Goal: Entertainment & Leisure: Consume media (video, audio)

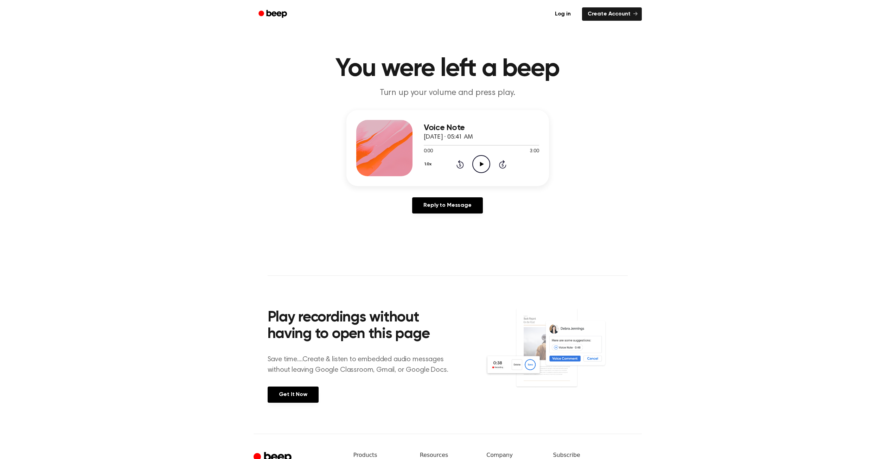
click at [480, 167] on icon "Play Audio" at bounding box center [481, 164] width 18 height 18
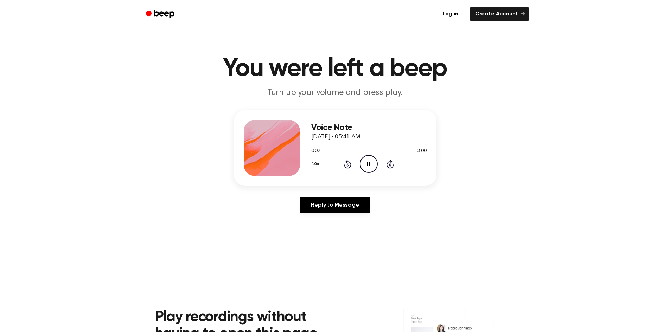
click at [370, 165] on icon at bounding box center [368, 164] width 3 height 5
drag, startPoint x: 277, startPoint y: 108, endPoint x: 66, endPoint y: 117, distance: 211.9
click at [67, 117] on div "Voice Note [DATE] · 05:41 AM 0:03 3:00 Your browser does not support the [objec…" at bounding box center [334, 164] width 653 height 109
click at [372, 159] on icon "Play Audio" at bounding box center [369, 164] width 18 height 18
click at [120, 319] on main "You were left a beep Turn up your volume and press play. Voice Note [DATE] · 05…" at bounding box center [335, 217] width 670 height 434
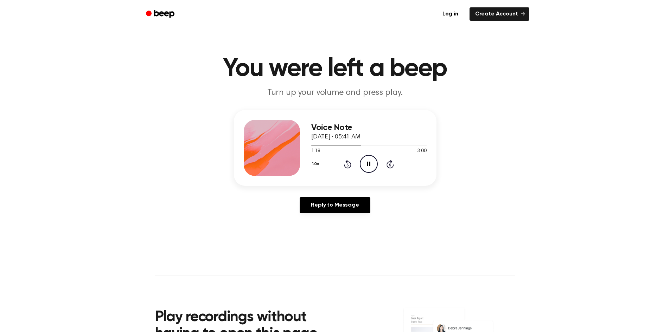
drag, startPoint x: 72, startPoint y: 307, endPoint x: 32, endPoint y: 286, distance: 44.8
click at [32, 286] on main "You were left a beep Turn up your volume and press play. Voice Note [DATE] · 05…" at bounding box center [335, 217] width 670 height 434
drag, startPoint x: 41, startPoint y: 158, endPoint x: 22, endPoint y: 148, distance: 21.7
click at [22, 151] on div "Voice Note [DATE] · 05:41 AM 1:18 3:00 Your browser does not support the [objec…" at bounding box center [334, 164] width 653 height 109
drag, startPoint x: 37, startPoint y: 72, endPoint x: 27, endPoint y: 69, distance: 10.8
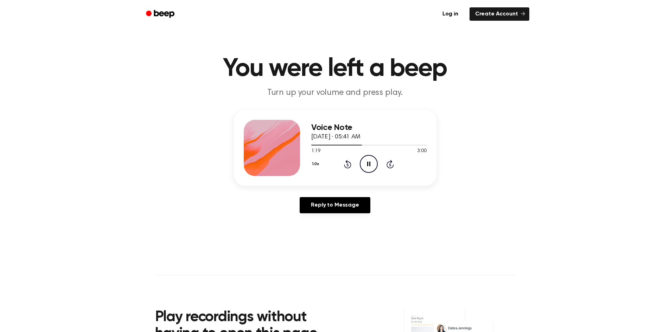
click at [27, 69] on header "You were left a beep Turn up your volume and press play." at bounding box center [334, 77] width 653 height 43
click at [129, 321] on main "You were left a beep Turn up your volume and press play. Voice Note [DATE] · 05…" at bounding box center [335, 217] width 670 height 434
click at [367, 169] on icon "Play Audio" at bounding box center [369, 164] width 18 height 18
drag, startPoint x: 168, startPoint y: 110, endPoint x: 154, endPoint y: 105, distance: 15.5
click at [154, 105] on main "You were left a beep Turn up your volume and press play. Voice Note October 7, …" at bounding box center [335, 217] width 670 height 434
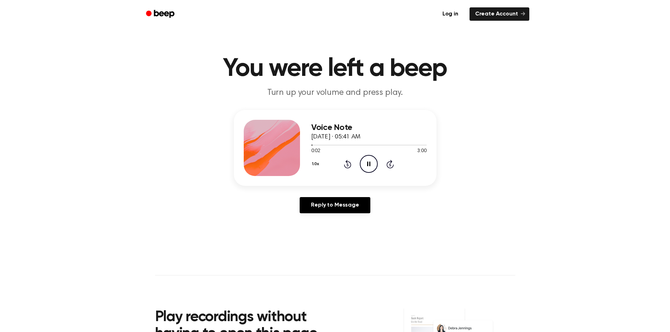
drag, startPoint x: 141, startPoint y: 88, endPoint x: 124, endPoint y: 84, distance: 17.1
click at [124, 84] on header "You were left a beep Turn up your volume and press play." at bounding box center [334, 77] width 653 height 43
drag, startPoint x: 225, startPoint y: 45, endPoint x: 215, endPoint y: 44, distance: 10.6
click at [215, 44] on main "You were left a beep Turn up your volume and press play. Voice Note October 7, …" at bounding box center [335, 217] width 670 height 434
drag, startPoint x: 218, startPoint y: 51, endPoint x: 206, endPoint y: 51, distance: 12.0
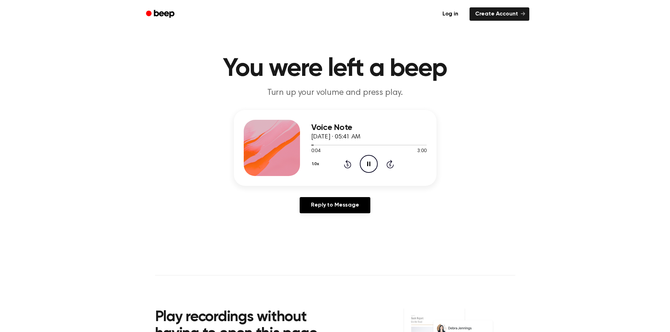
click at [215, 50] on main "You were left a beep Turn up your volume and press play. Voice Note October 7, …" at bounding box center [335, 217] width 670 height 434
drag, startPoint x: 346, startPoint y: 146, endPoint x: 214, endPoint y: 152, distance: 132.3
click at [254, 149] on div "Voice Note October 7, 2025 · 05:41 AM 2:14 3:00 Your browser does not support t…" at bounding box center [335, 148] width 203 height 76
click at [350, 165] on icon "Rewind 5 seconds" at bounding box center [348, 164] width 8 height 9
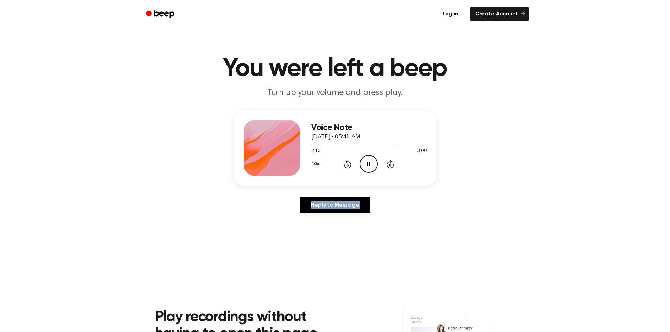
click at [350, 165] on icon "Rewind 5 seconds" at bounding box center [348, 164] width 8 height 9
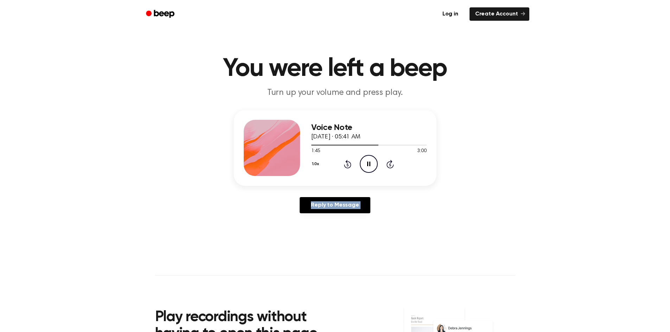
click at [350, 165] on icon "Rewind 5 seconds" at bounding box center [348, 164] width 8 height 9
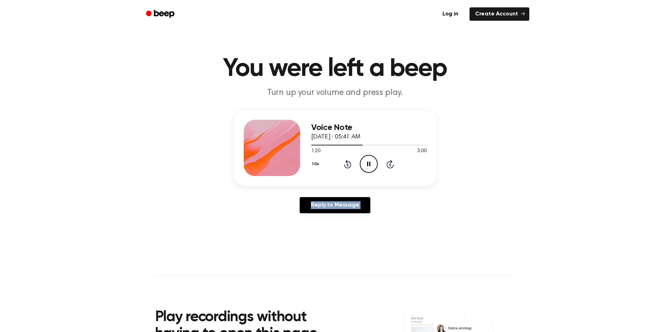
click at [350, 165] on icon "Rewind 5 seconds" at bounding box center [348, 164] width 8 height 9
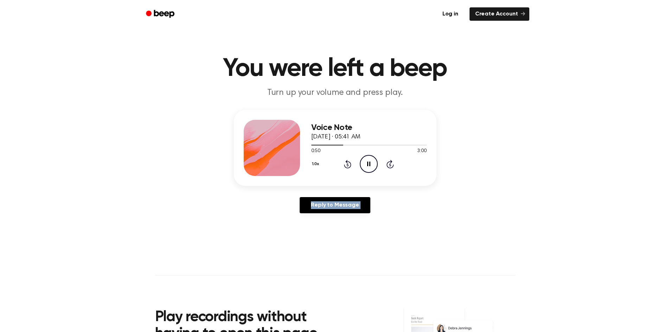
click at [350, 165] on icon "Rewind 5 seconds" at bounding box center [348, 164] width 8 height 9
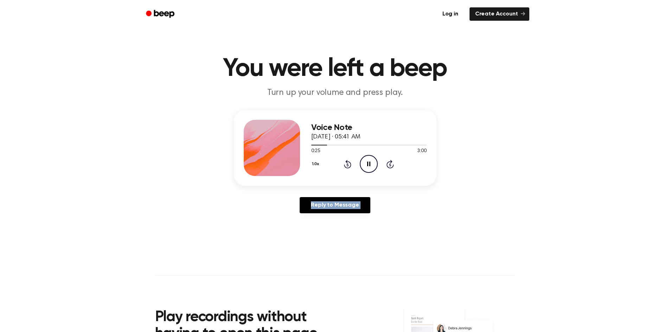
click at [350, 165] on icon "Rewind 5 seconds" at bounding box center [348, 164] width 8 height 9
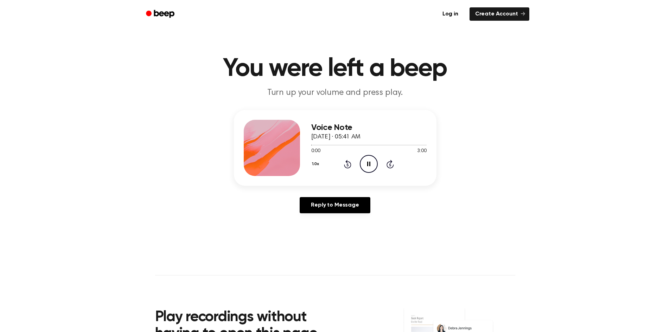
click at [392, 167] on icon at bounding box center [389, 164] width 7 height 8
click at [394, 199] on div "Reply to Message" at bounding box center [335, 208] width 203 height 22
click at [349, 165] on icon "Rewind 5 seconds" at bounding box center [348, 164] width 8 height 9
click at [349, 166] on icon "Rewind 5 seconds" at bounding box center [348, 164] width 8 height 9
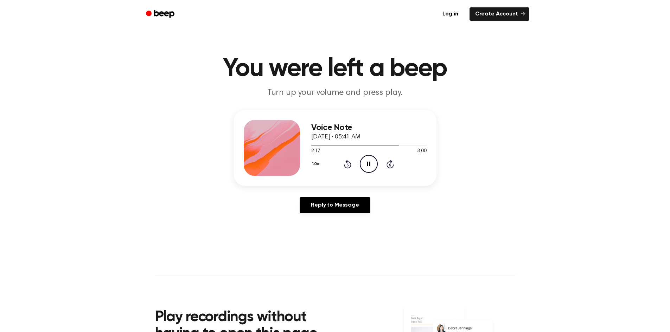
click at [354, 192] on div "Voice Note October 7, 2025 · 05:41 AM 2:17 3:00 Your browser does not support t…" at bounding box center [334, 164] width 653 height 109
click at [346, 167] on icon at bounding box center [347, 164] width 7 height 8
click at [349, 165] on icon "Rewind 5 seconds" at bounding box center [348, 164] width 8 height 9
click at [367, 167] on icon "Pause Audio" at bounding box center [369, 164] width 18 height 18
click at [367, 167] on icon "Play Audio" at bounding box center [369, 164] width 18 height 18
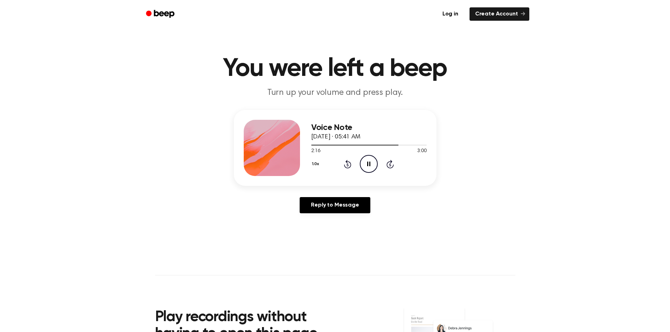
click at [352, 166] on div "1.0x Rewind 5 seconds Pause Audio Skip 5 seconds" at bounding box center [368, 164] width 115 height 18
click at [349, 165] on icon "Rewind 5 seconds" at bounding box center [348, 164] width 8 height 9
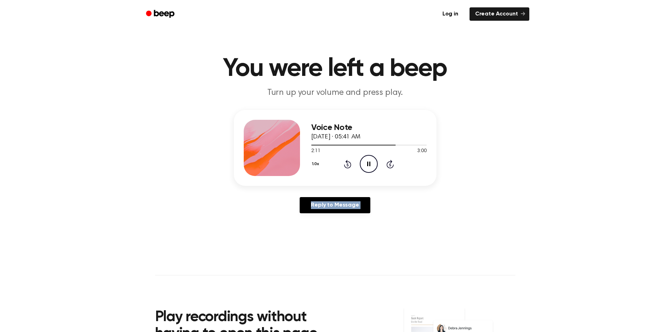
click at [349, 165] on icon "Rewind 5 seconds" at bounding box center [348, 164] width 8 height 9
click at [351, 191] on div "Voice Note October 7, 2025 · 05:41 AM 2:02 3:00 Your browser does not support t…" at bounding box center [334, 164] width 653 height 109
